Goal: Information Seeking & Learning: Learn about a topic

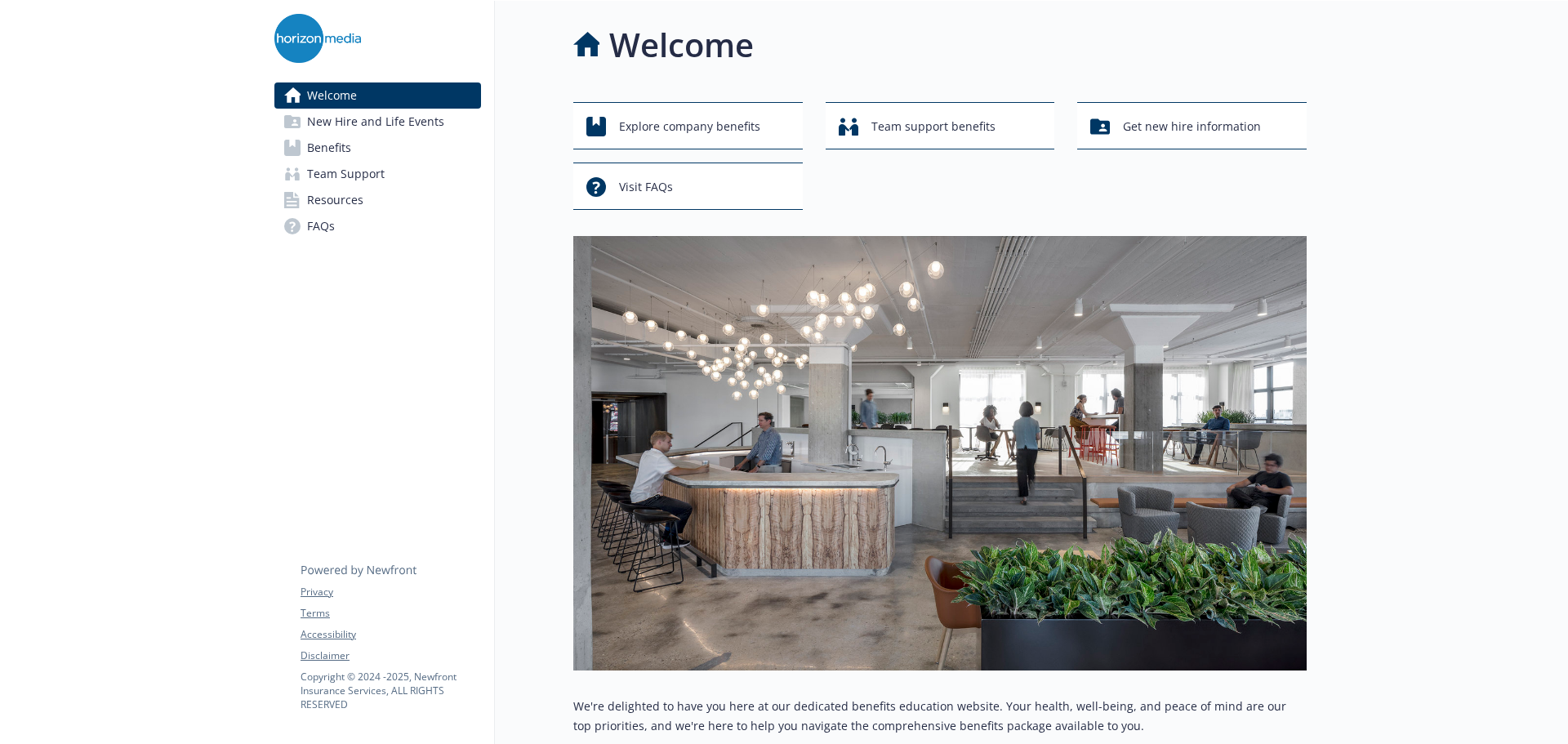
click at [343, 146] on span "Benefits" at bounding box center [328, 147] width 44 height 27
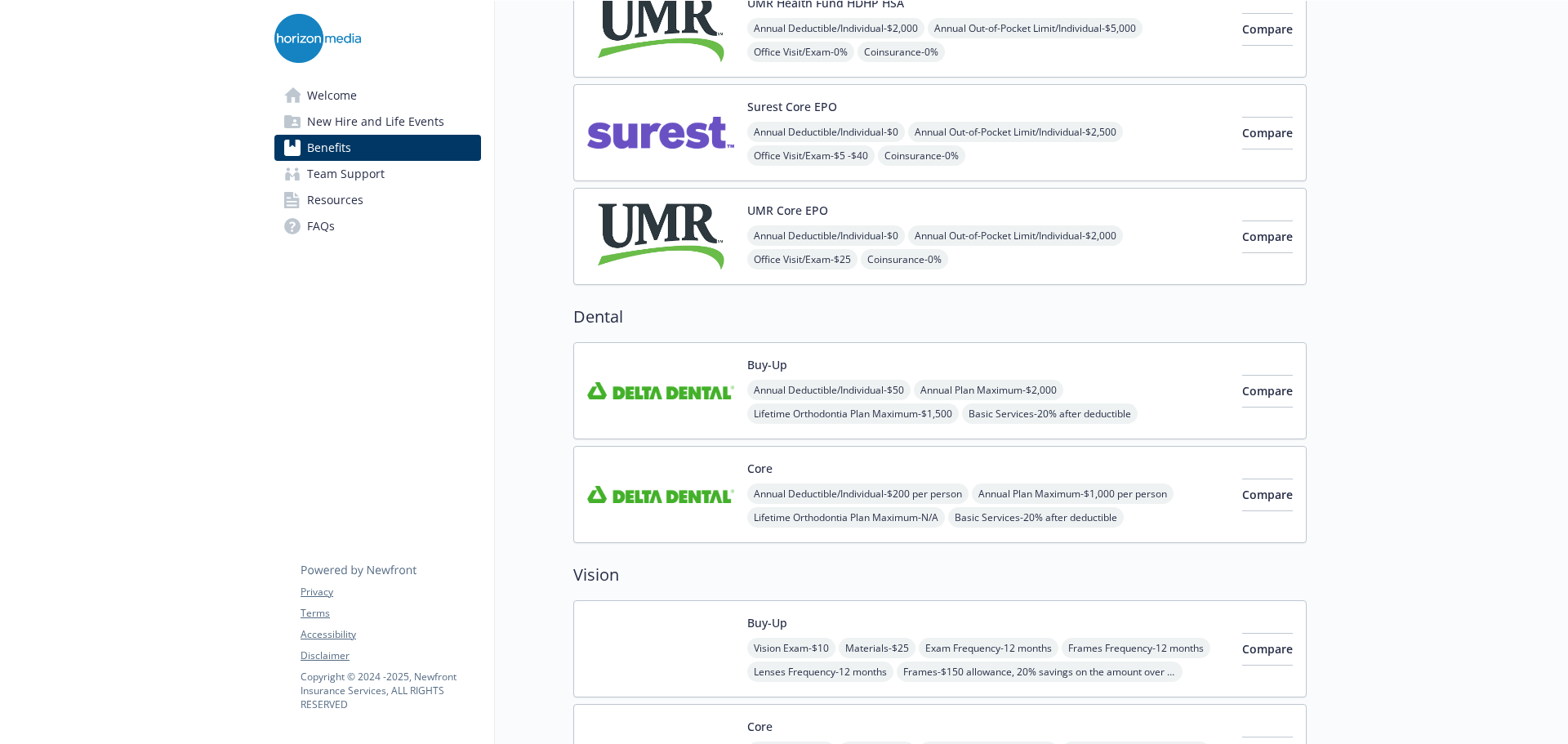
scroll to position [350, 0]
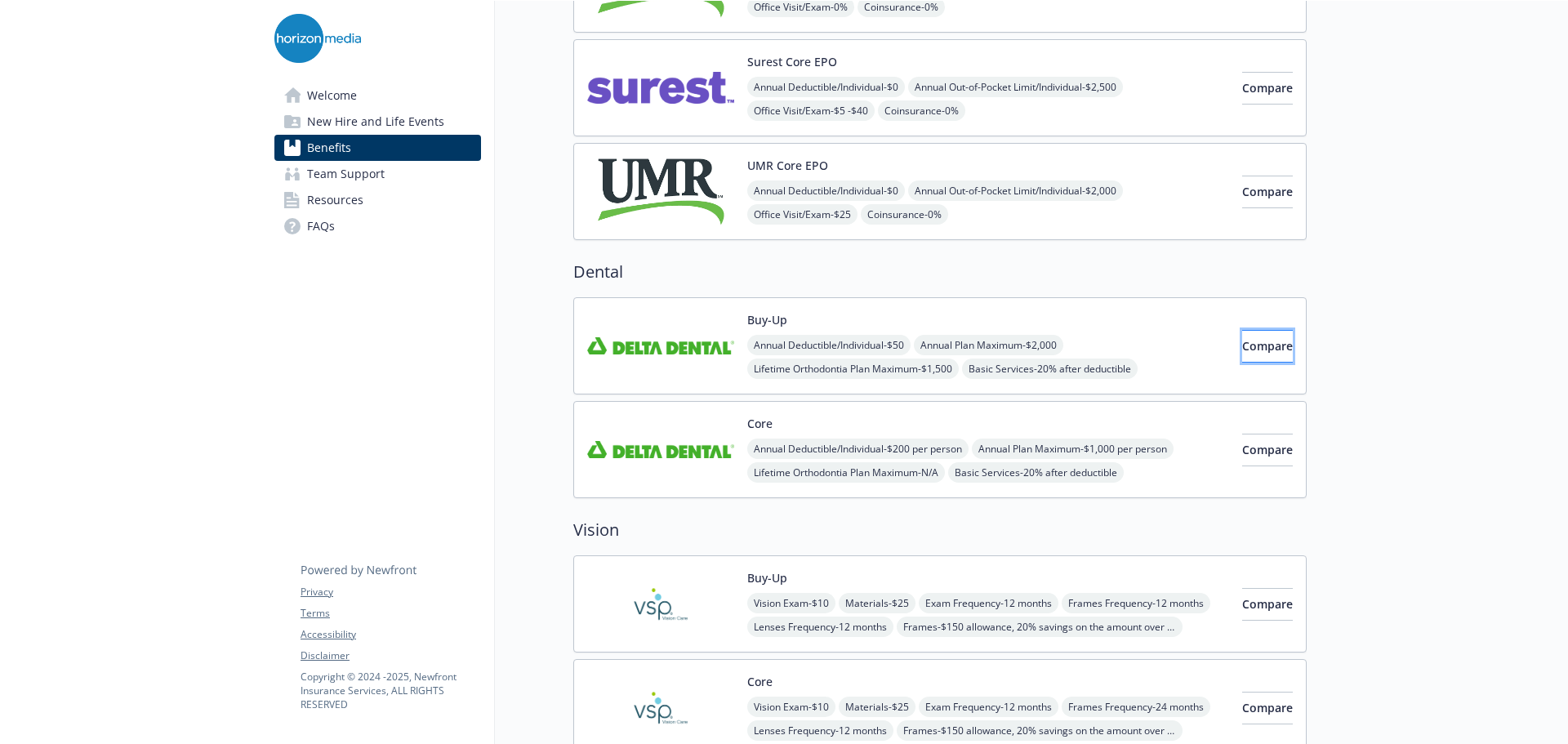
click at [1242, 341] on span "Compare" at bounding box center [1267, 346] width 51 height 15
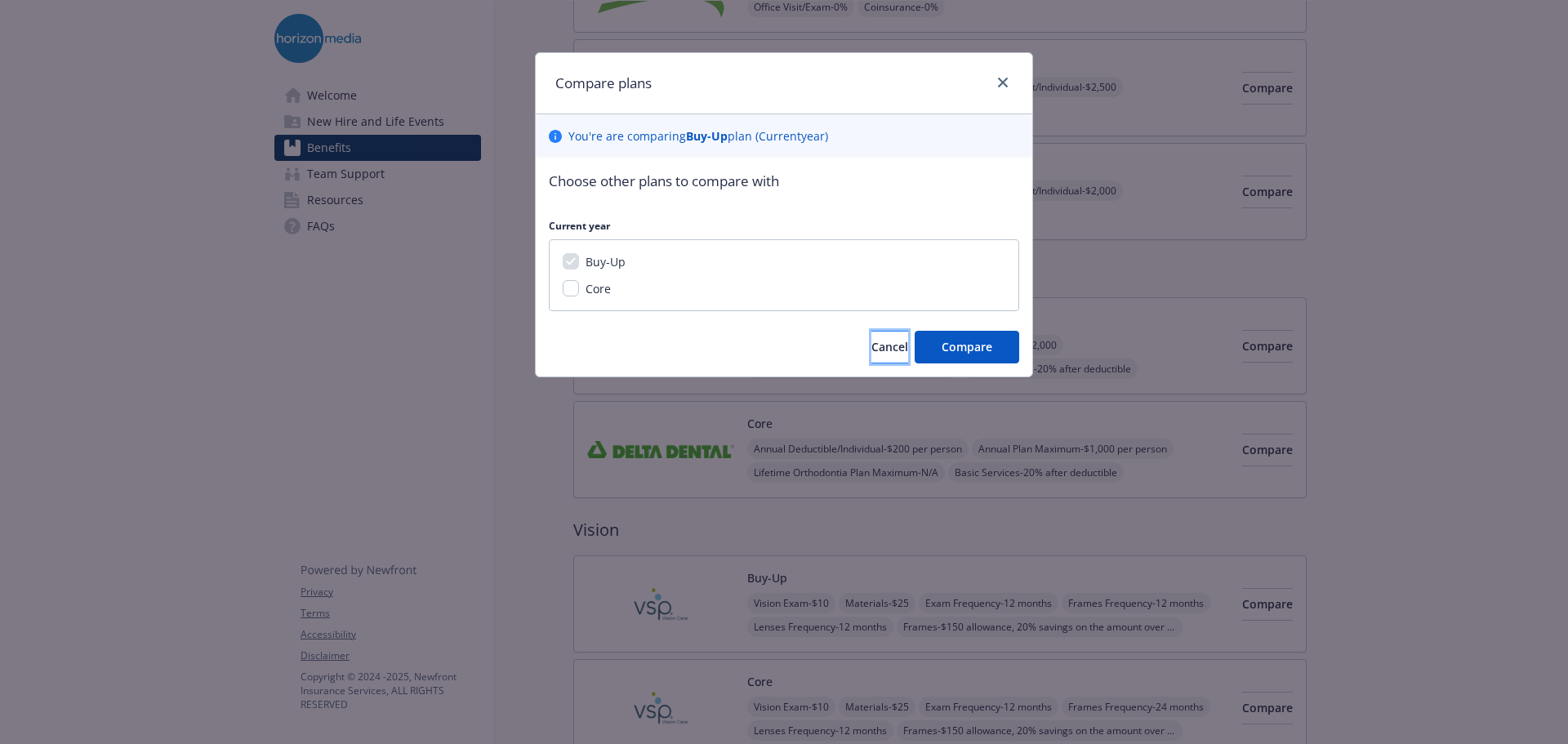
click at [877, 351] on span "Cancel" at bounding box center [889, 347] width 37 height 15
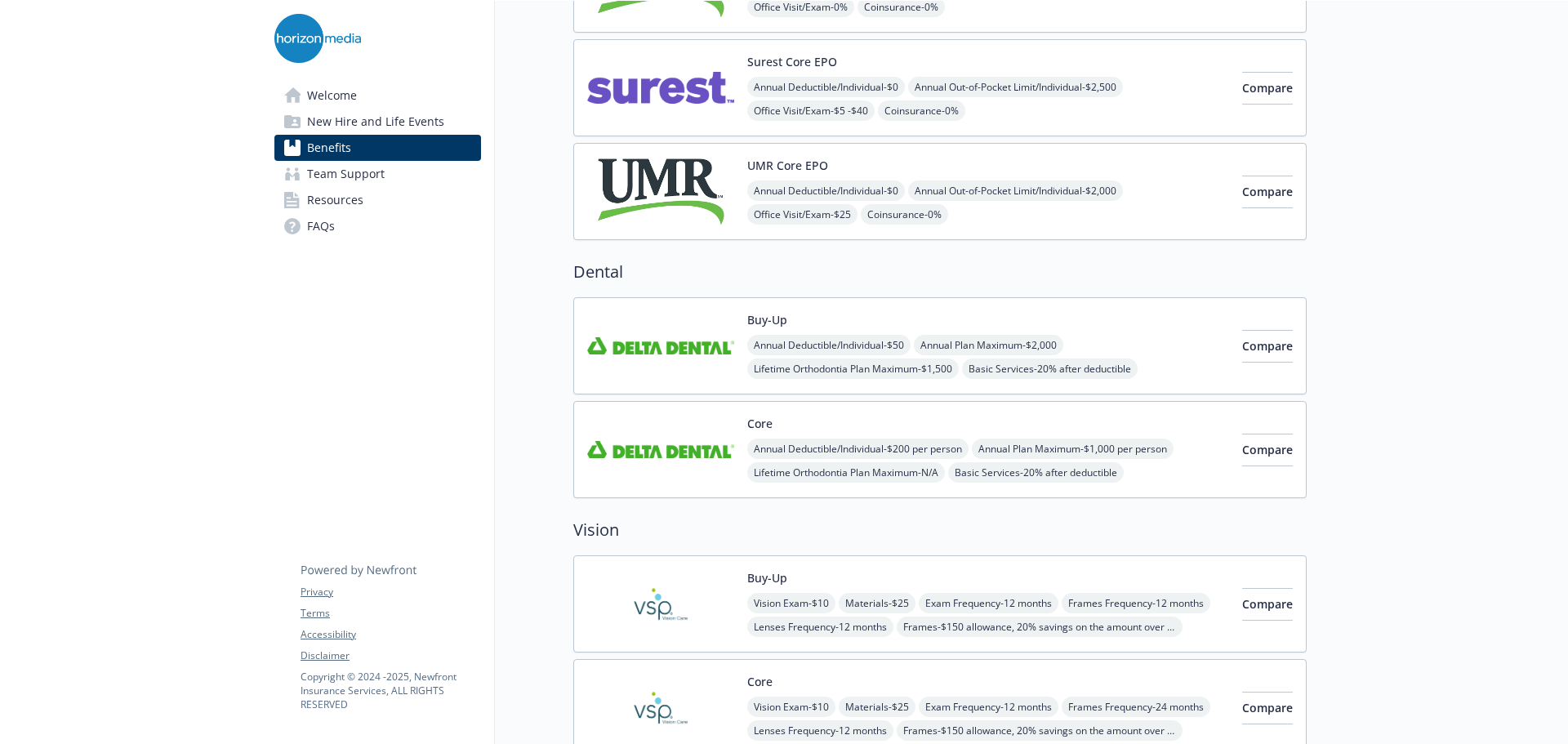
click at [673, 353] on img at bounding box center [661, 345] width 147 height 69
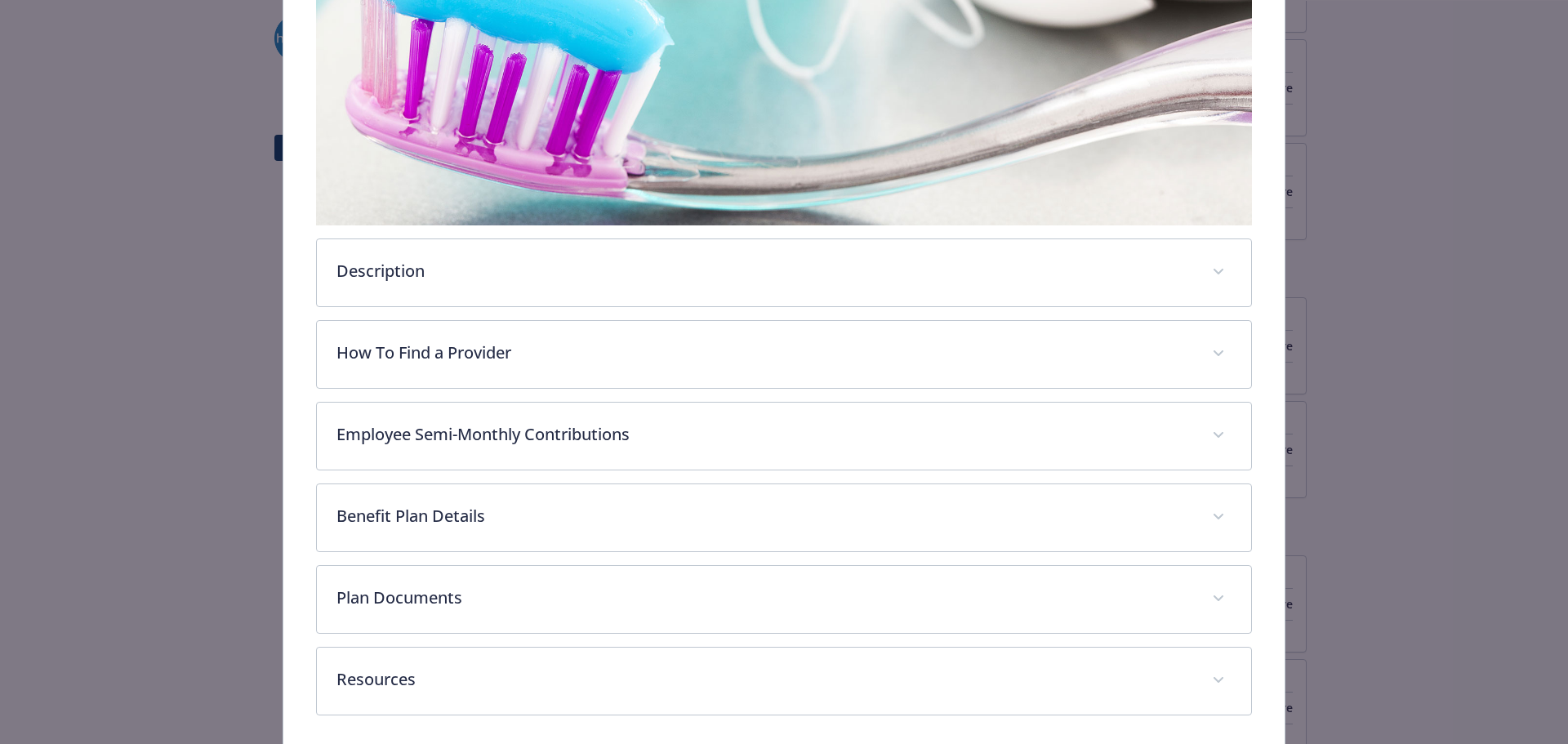
scroll to position [404, 0]
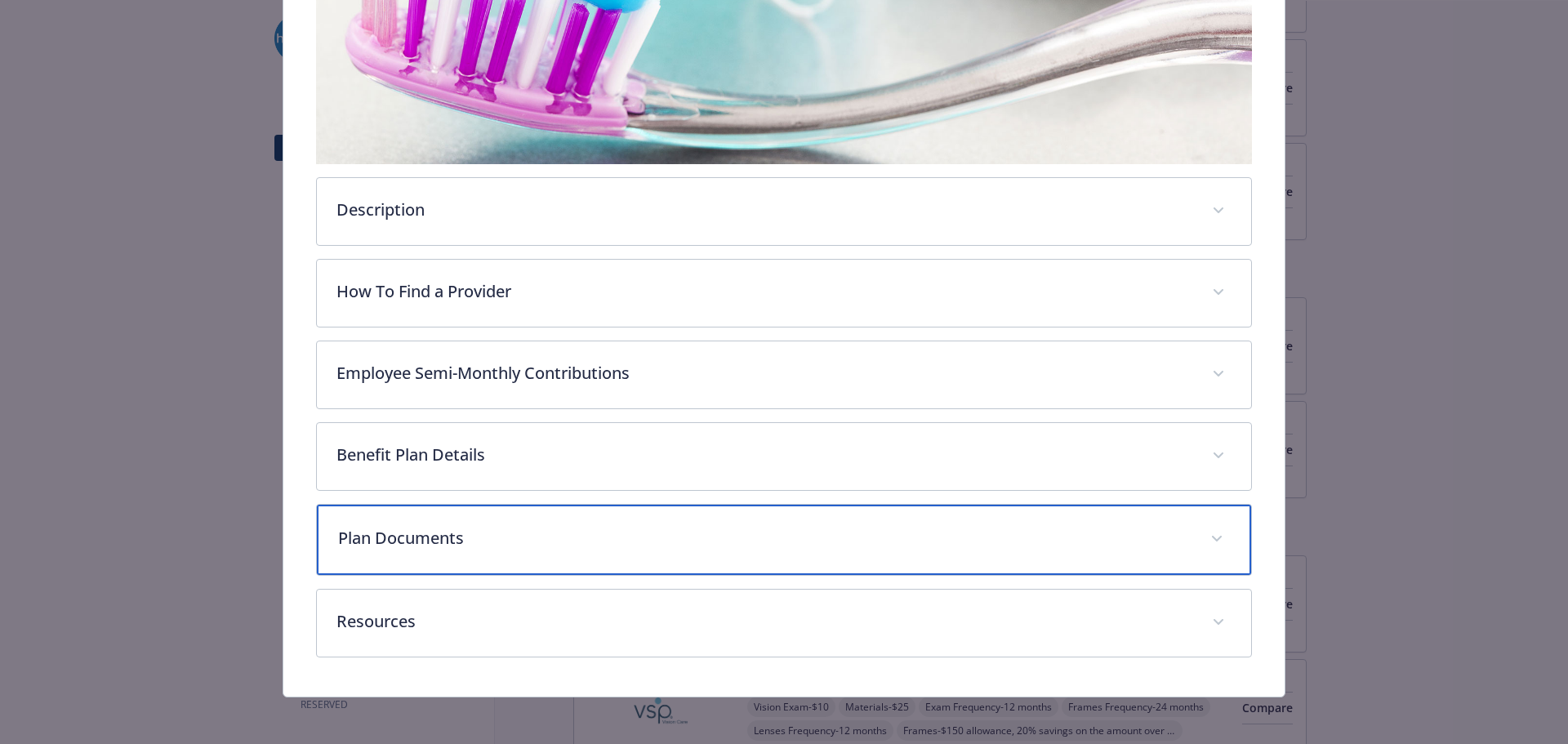
click at [1210, 528] on span "details for plan Dental - Buy-Up - Dental PPO" at bounding box center [1217, 539] width 27 height 27
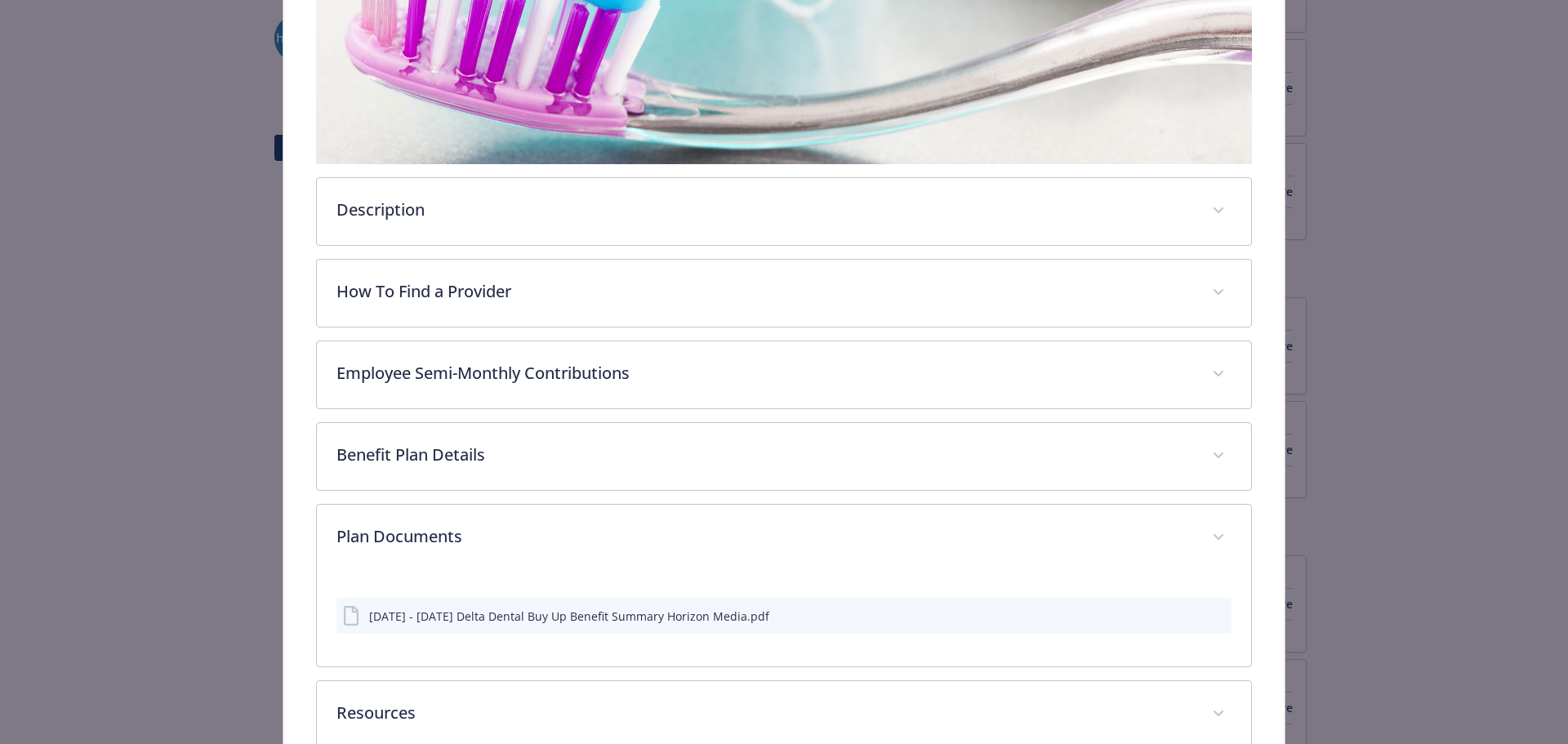
click at [1211, 608] on button "details for plan Dental - Buy-Up - Dental PPO" at bounding box center [1218, 616] width 15 height 17
click at [1209, 613] on icon "preview file" at bounding box center [1216, 615] width 15 height 11
